Goal: Task Accomplishment & Management: Manage account settings

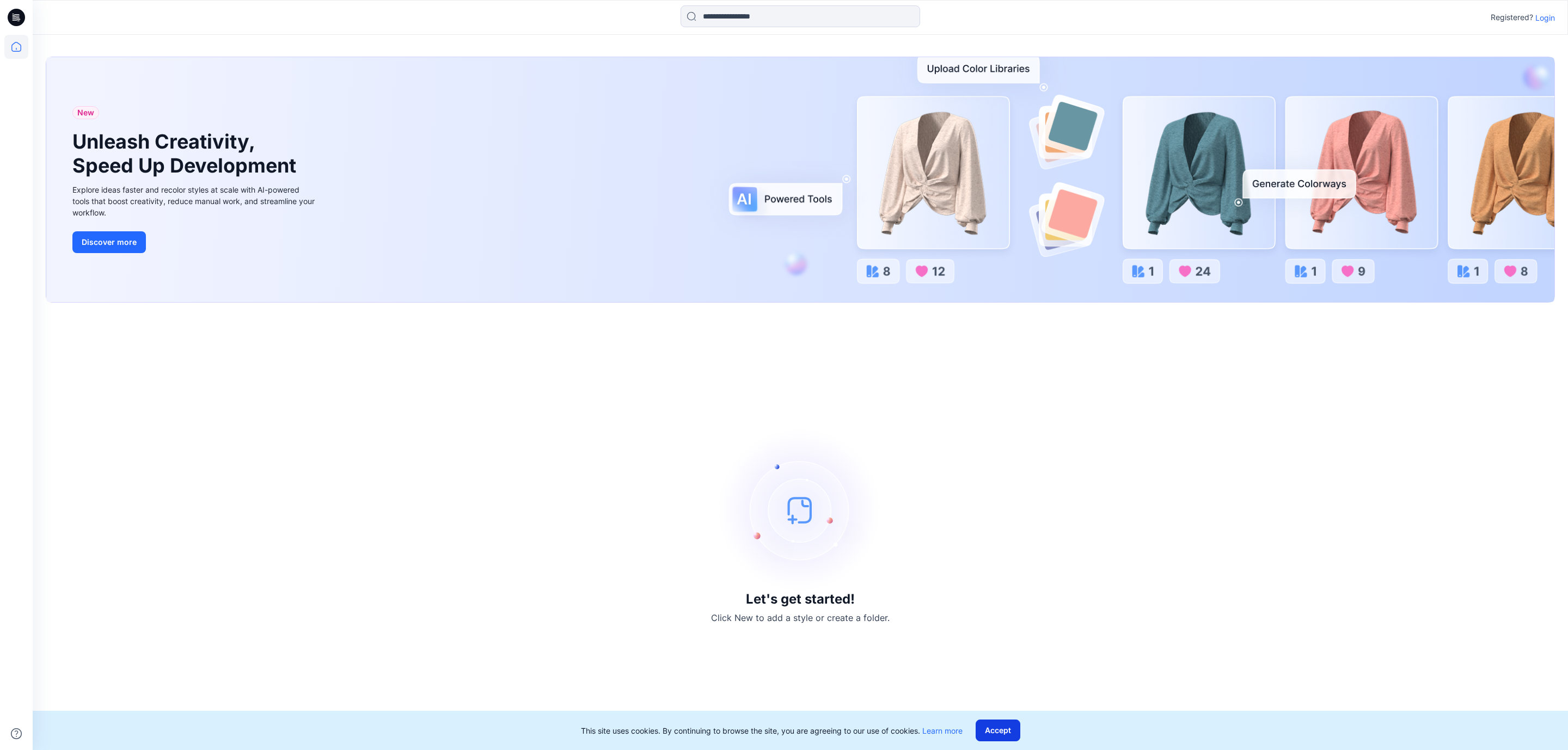
click at [1012, 725] on button "Accept" at bounding box center [998, 730] width 44 height 22
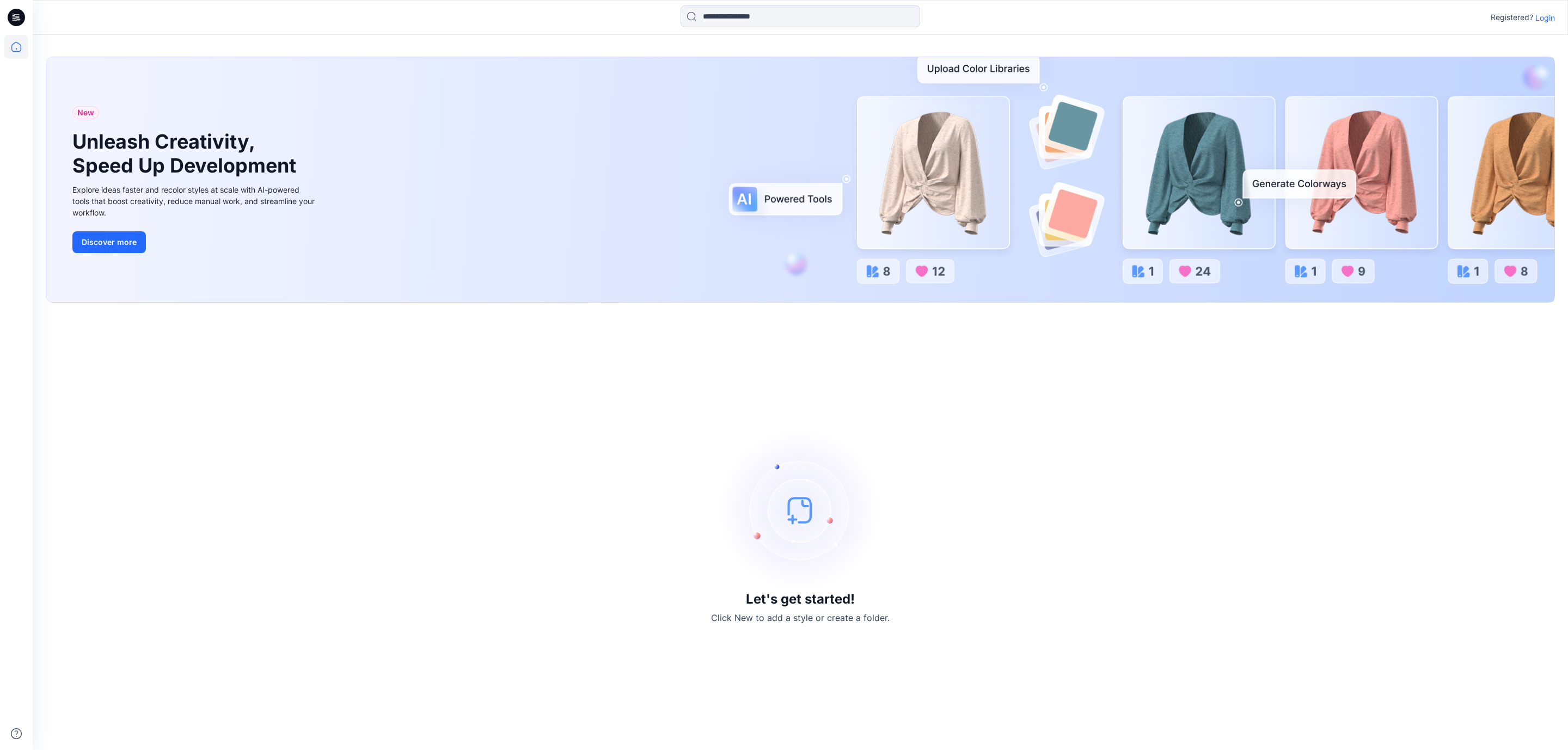
drag, startPoint x: 260, startPoint y: 514, endPoint x: 444, endPoint y: 519, distance: 184.1
click at [261, 514] on div "Let's get started! Click New to add a style or create a folder." at bounding box center [800, 526] width 1509 height 421
click at [1547, 19] on p "Login" at bounding box center [1545, 18] width 20 height 12
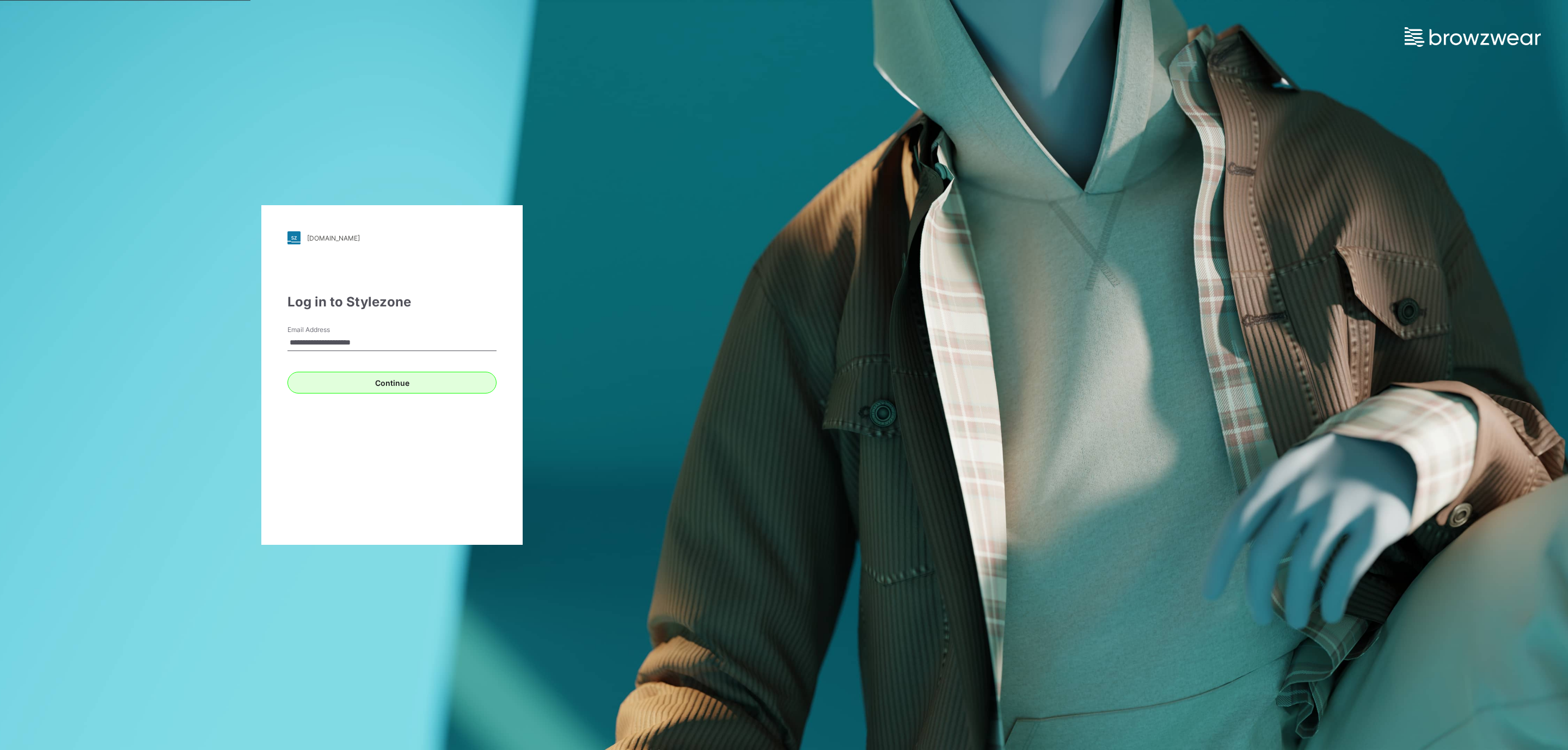
type input "**********"
click at [446, 386] on button "Continue" at bounding box center [392, 383] width 209 height 22
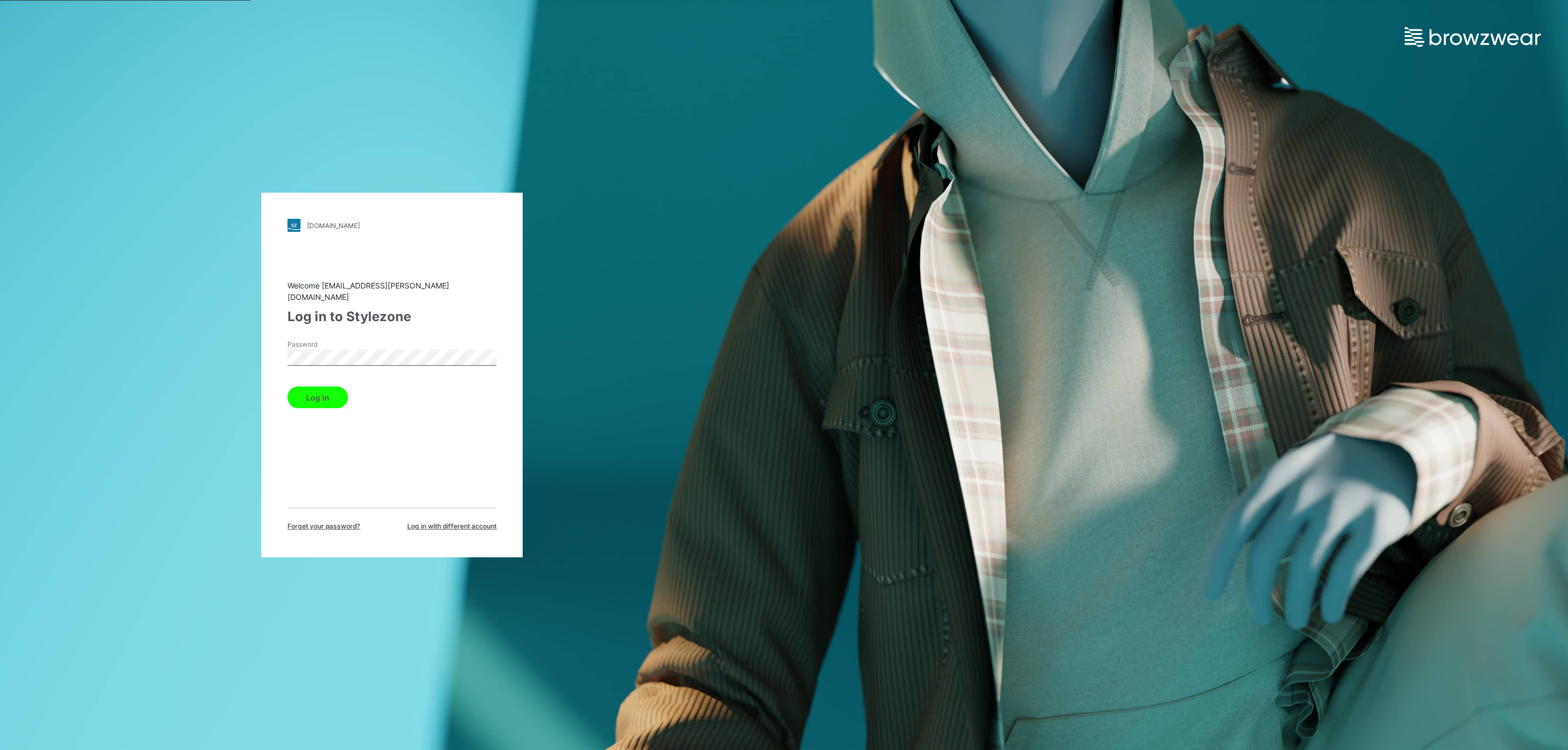
click at [307, 390] on button "Log in" at bounding box center [318, 398] width 61 height 22
